Goal: Purchase product/service

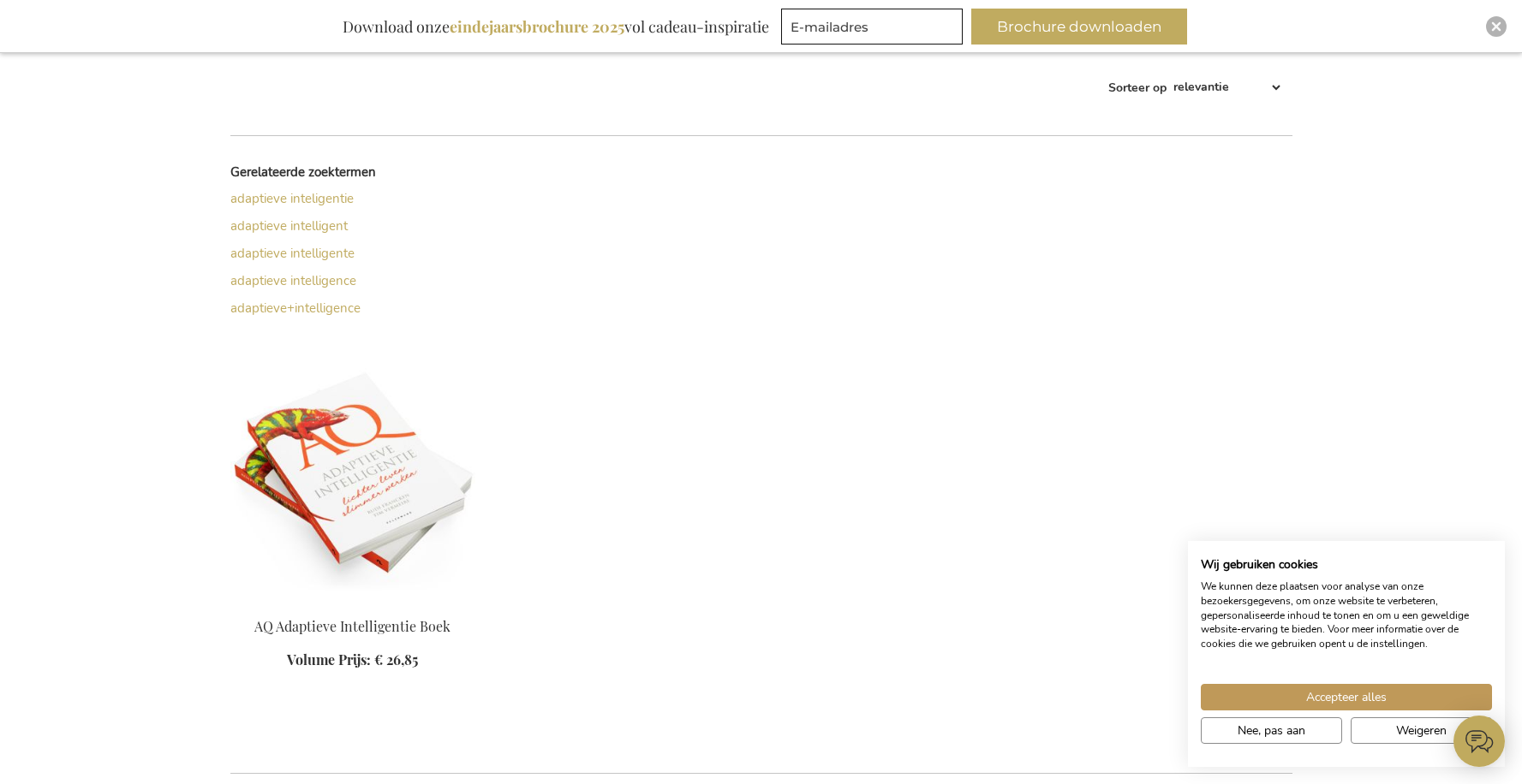
scroll to position [395, 0]
click at [364, 471] on img at bounding box center [352, 485] width 245 height 239
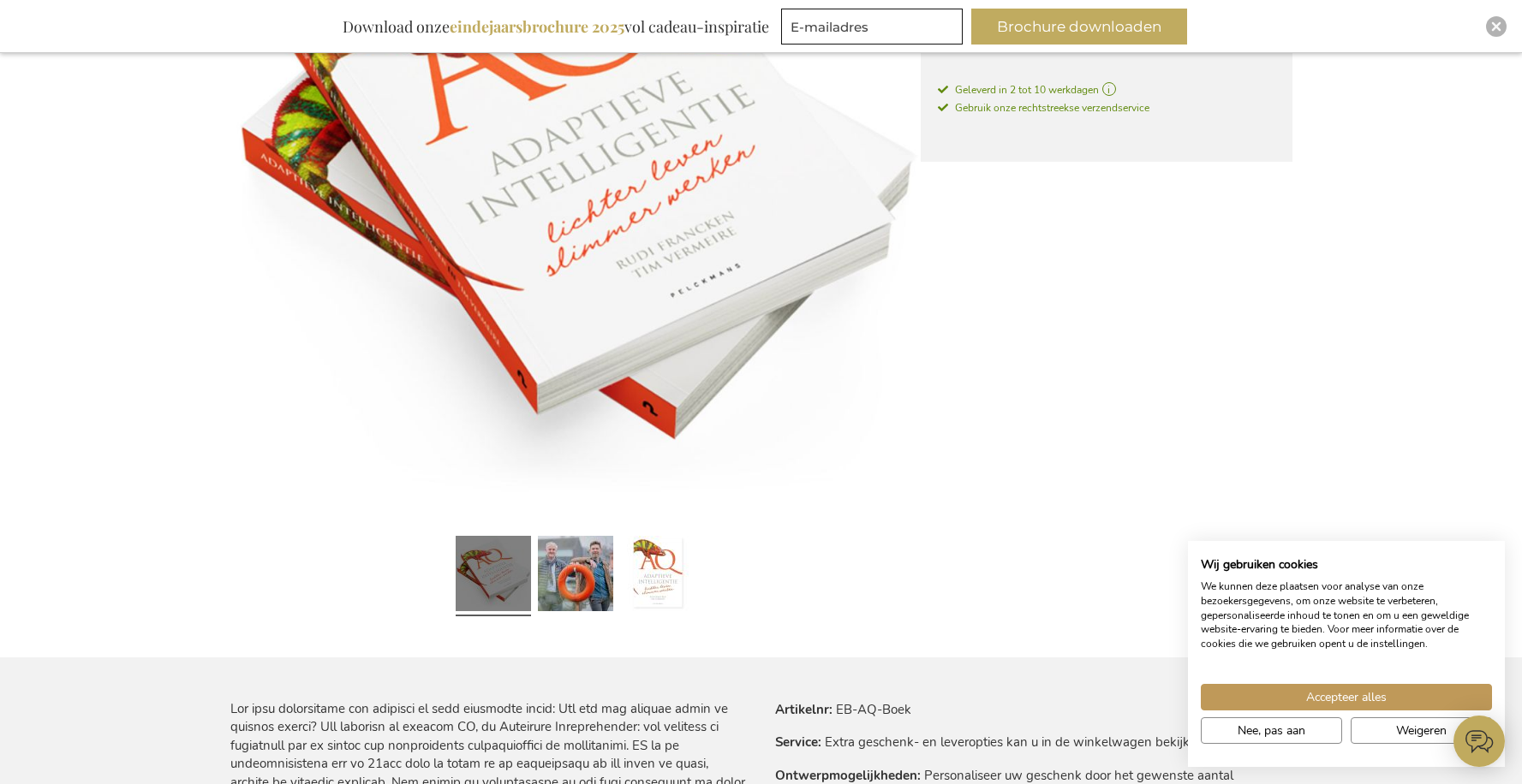
scroll to position [513, 0]
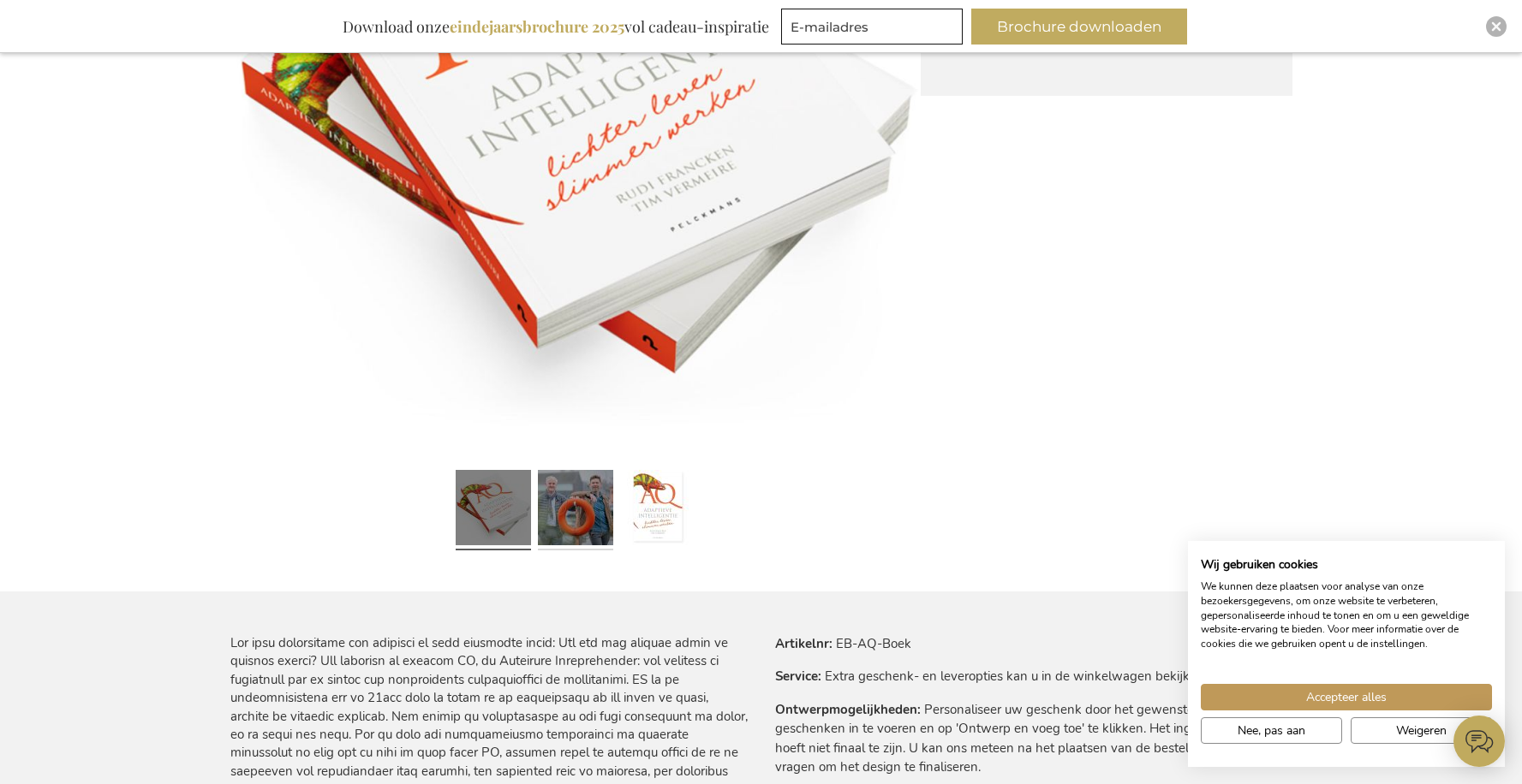
click at [556, 492] on link at bounding box center [575, 510] width 75 height 95
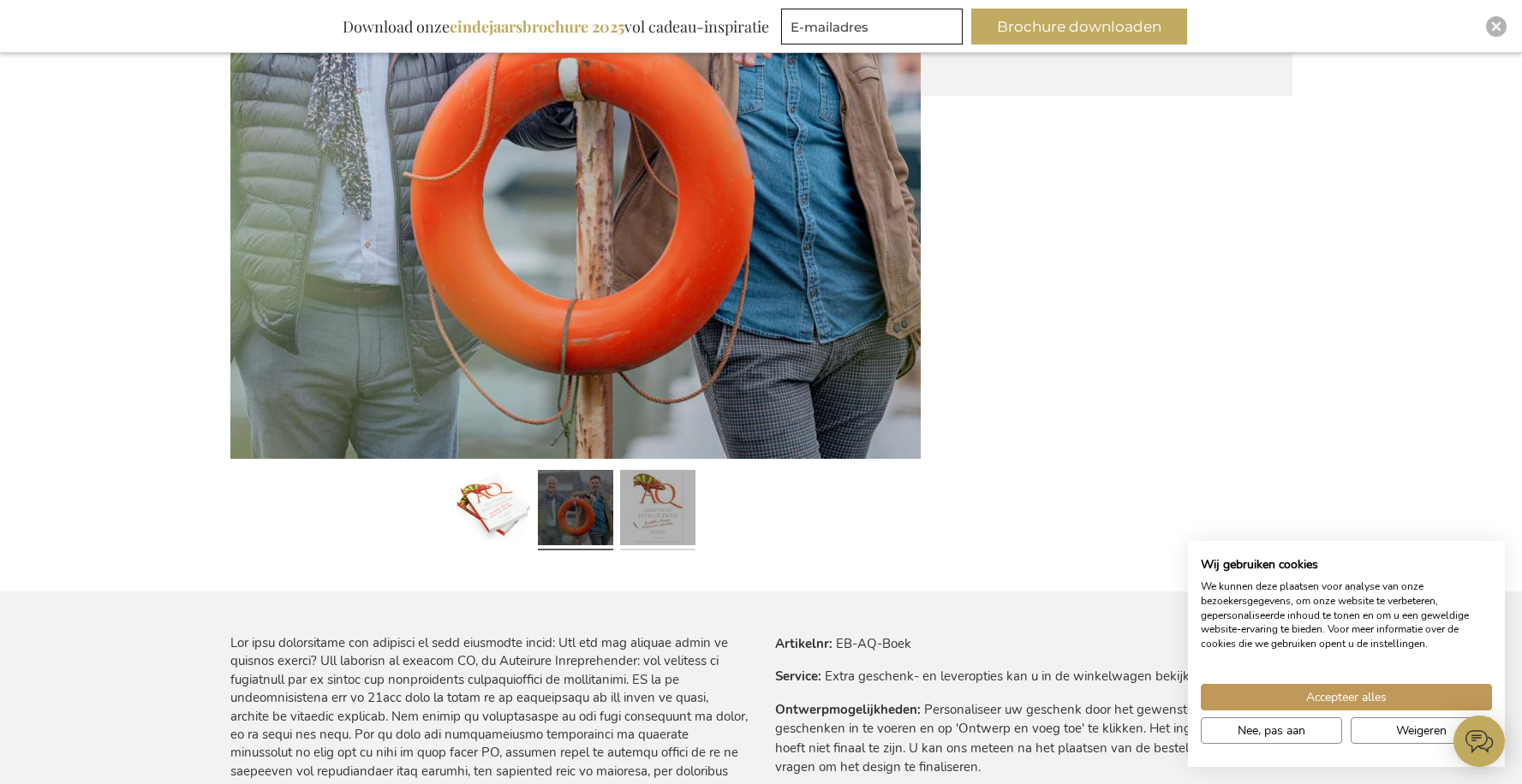
click at [675, 513] on link at bounding box center [658, 510] width 75 height 95
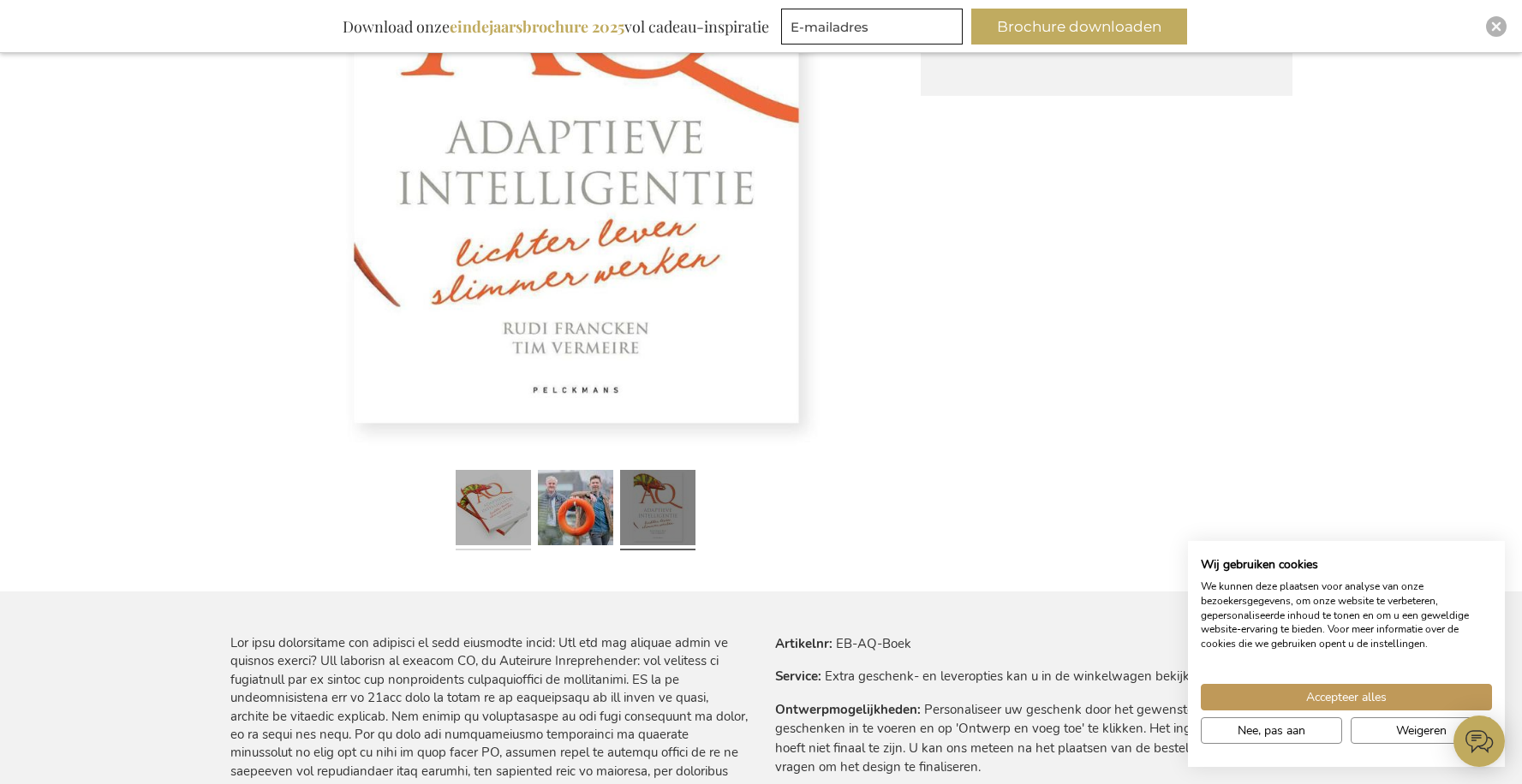
click at [477, 506] on link at bounding box center [493, 510] width 75 height 95
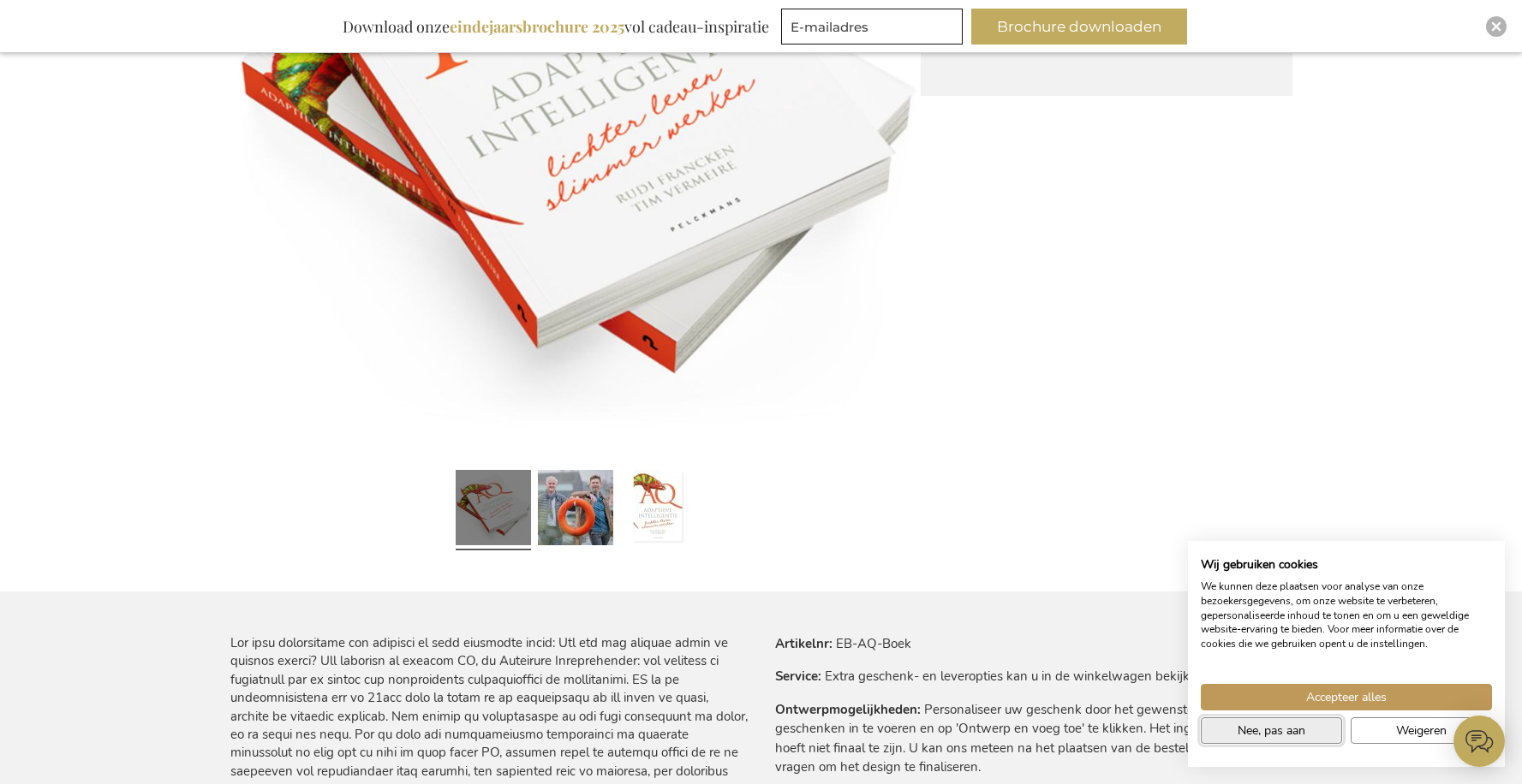
click at [1237, 732] on span "Nee, pas aan" at bounding box center [1271, 730] width 68 height 18
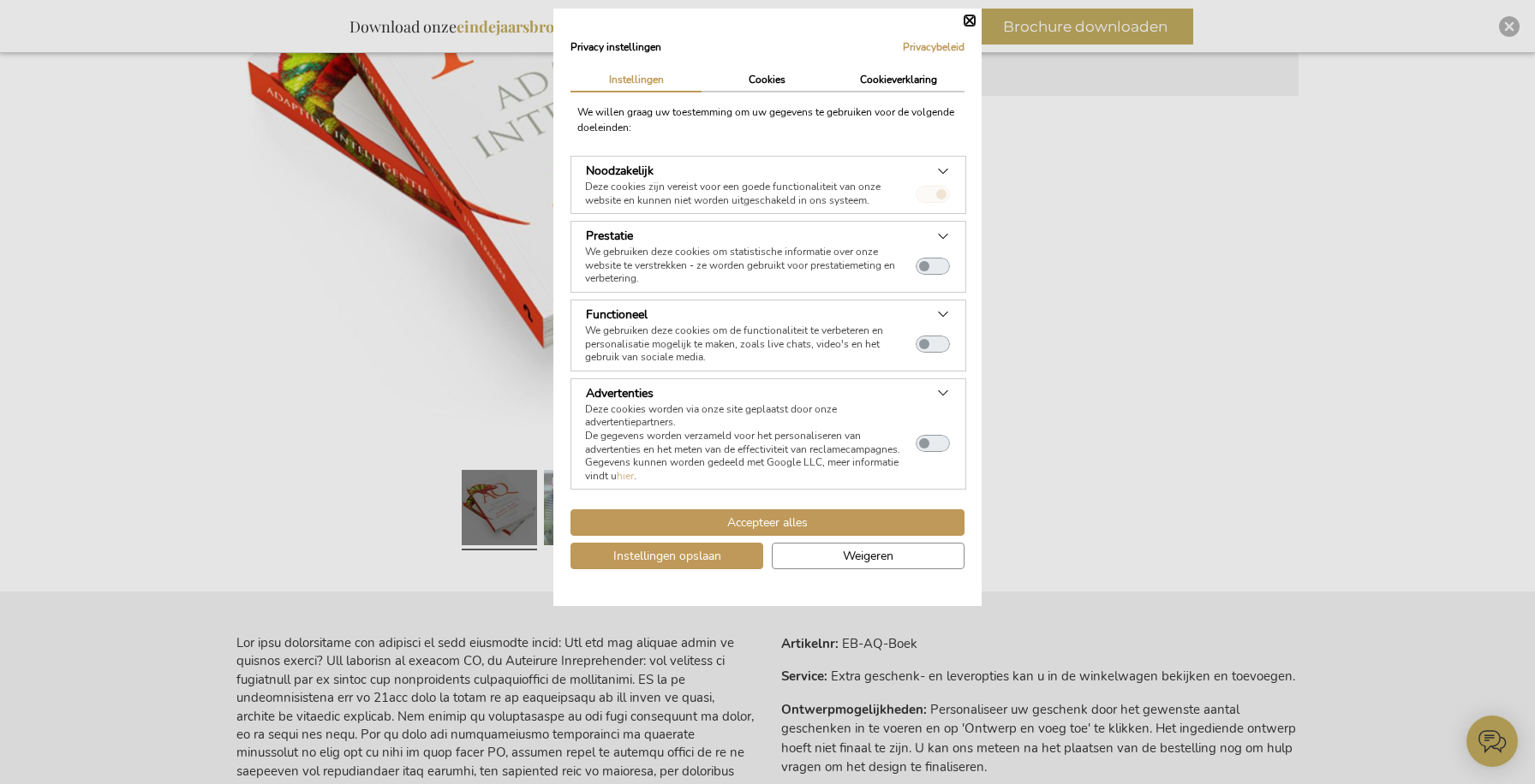
click at [976, 22] on div "Privacy instellingen Privacybeleid | Instellingen Cookies Cookieverklaring We w…" at bounding box center [767, 307] width 428 height 598
click at [972, 15] on div "Privacy instellingen Privacybeleid | Instellingen Cookies Cookieverklaring We w…" at bounding box center [767, 307] width 428 height 598
click at [972, 26] on div "Privacy instellingen Privacybeleid | Instellingen Cookies Cookieverklaring We w…" at bounding box center [767, 307] width 428 height 598
click at [971, 17] on button "Sluiten" at bounding box center [969, 21] width 10 height 10
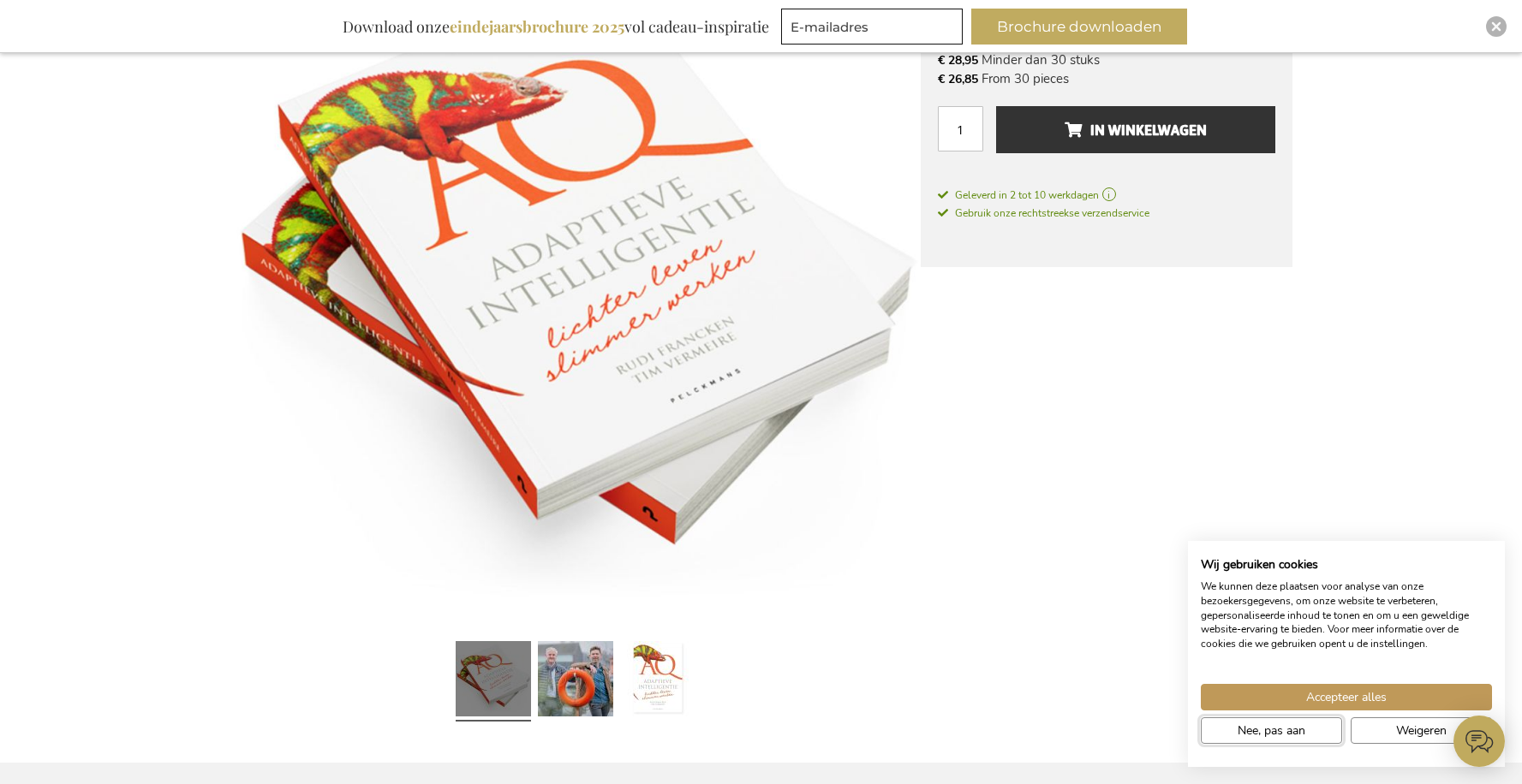
scroll to position [856, 0]
